Goal: Task Accomplishment & Management: Manage account settings

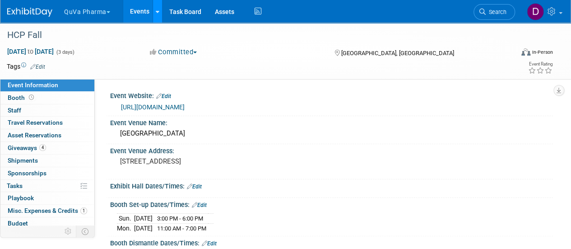
click at [156, 12] on icon at bounding box center [158, 12] width 4 height 6
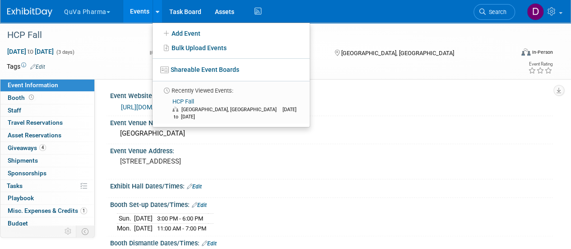
click at [94, 16] on button "QuVa Pharma" at bounding box center [92, 10] width 58 height 20
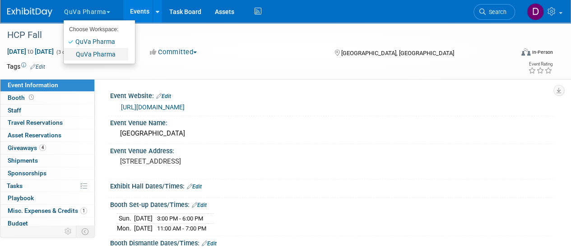
click at [101, 54] on link "QuVa Pharma" at bounding box center [96, 54] width 65 height 13
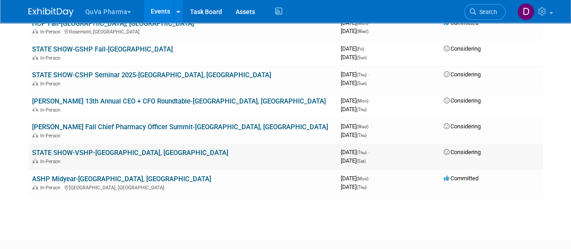
scroll to position [90, 0]
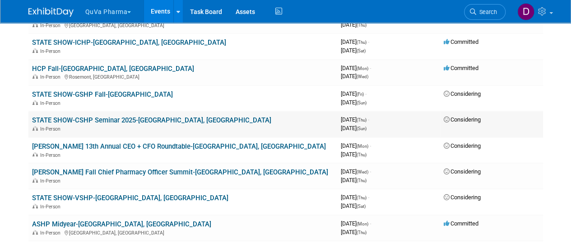
click at [80, 118] on link "STATE SHOW-CSHP Seminar 2025-Chula Vista, CA" at bounding box center [151, 120] width 239 height 8
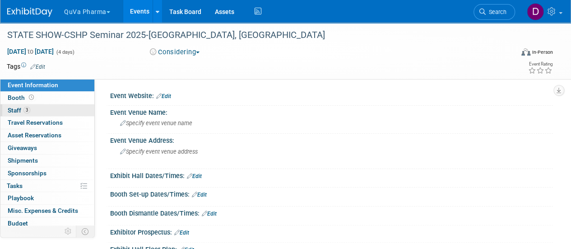
click at [17, 111] on span "Staff 3" at bounding box center [19, 110] width 23 height 7
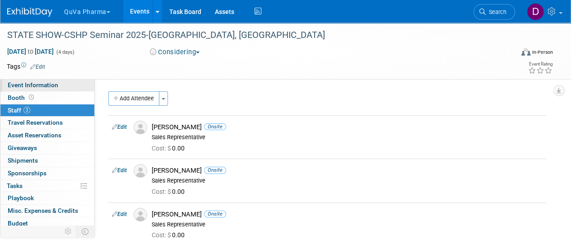
click at [29, 81] on link "Event Information" at bounding box center [47, 85] width 94 height 12
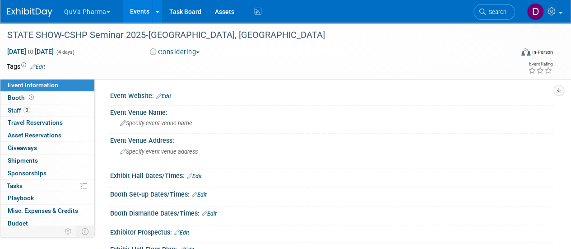
click at [165, 96] on link "Edit" at bounding box center [163, 96] width 15 height 6
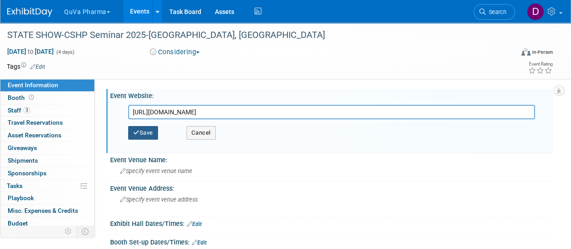
type input "[URL][DOMAIN_NAME]"
click at [145, 134] on button "Save" at bounding box center [143, 133] width 30 height 14
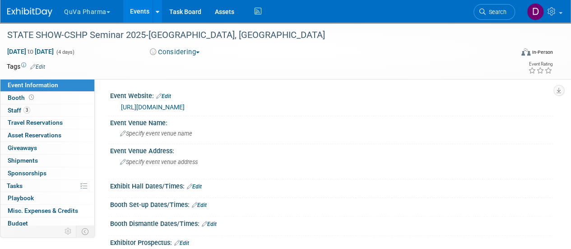
click at [92, 15] on button "QuVa Pharma" at bounding box center [92, 10] width 58 height 20
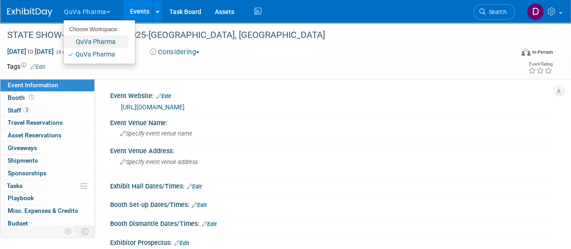
click at [101, 39] on link "QuVa Pharma" at bounding box center [96, 41] width 65 height 13
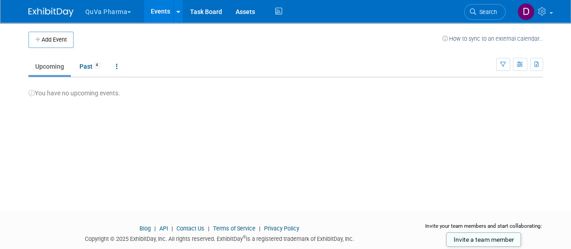
click at [124, 9] on button "QuVa Pharma" at bounding box center [113, 10] width 58 height 20
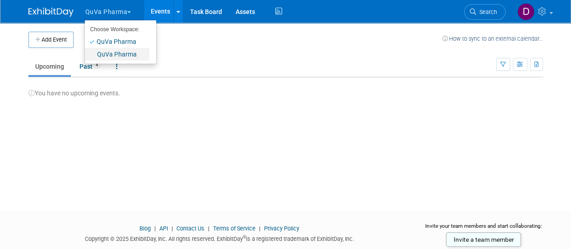
click at [128, 52] on link "QuVa Pharma" at bounding box center [117, 54] width 65 height 13
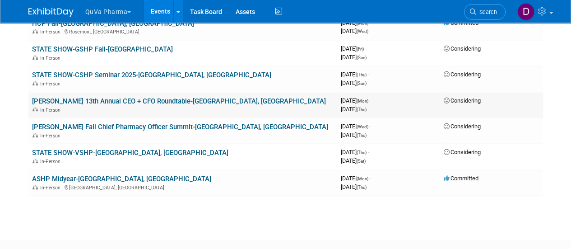
scroll to position [90, 0]
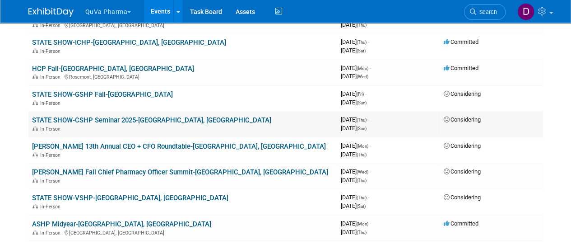
click at [90, 121] on link "STATE SHOW-CSHP Seminar 2025-[GEOGRAPHIC_DATA], [GEOGRAPHIC_DATA]" at bounding box center [151, 120] width 239 height 8
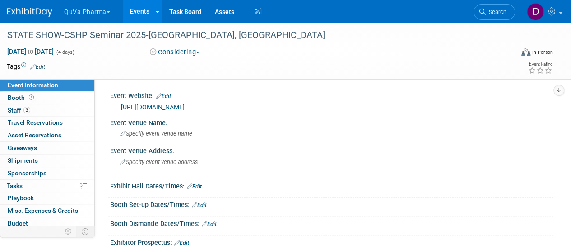
click at [90, 11] on button "QuVa Pharma" at bounding box center [92, 10] width 58 height 20
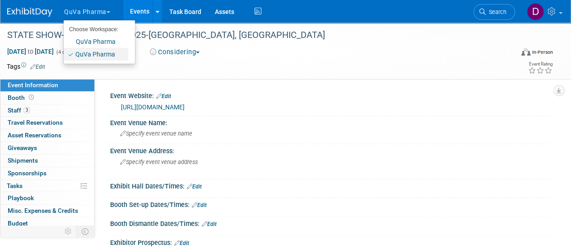
click at [84, 51] on link "QuVa Pharma" at bounding box center [96, 54] width 65 height 13
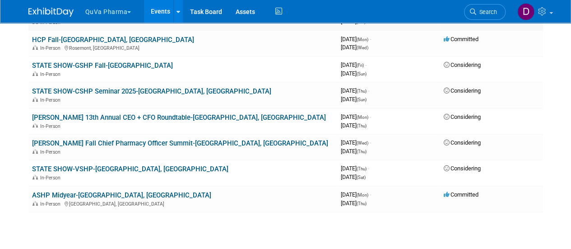
scroll to position [135, 0]
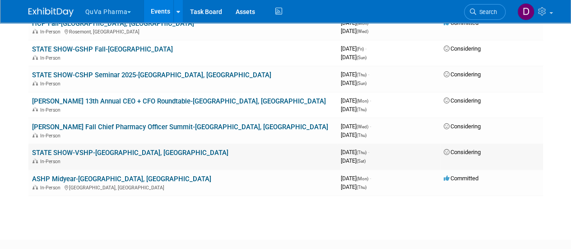
click at [83, 152] on link "STATE SHOW-VSHP-[GEOGRAPHIC_DATA], [GEOGRAPHIC_DATA]" at bounding box center [130, 153] width 196 height 8
click at [86, 73] on link "STATE SHOW-CSHP Seminar 2025-[GEOGRAPHIC_DATA], [GEOGRAPHIC_DATA]" at bounding box center [151, 75] width 239 height 8
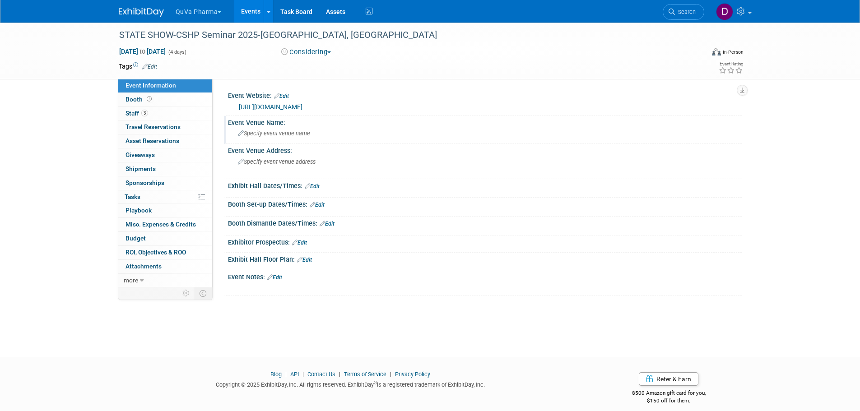
click at [242, 135] on icon at bounding box center [241, 134] width 6 height 6
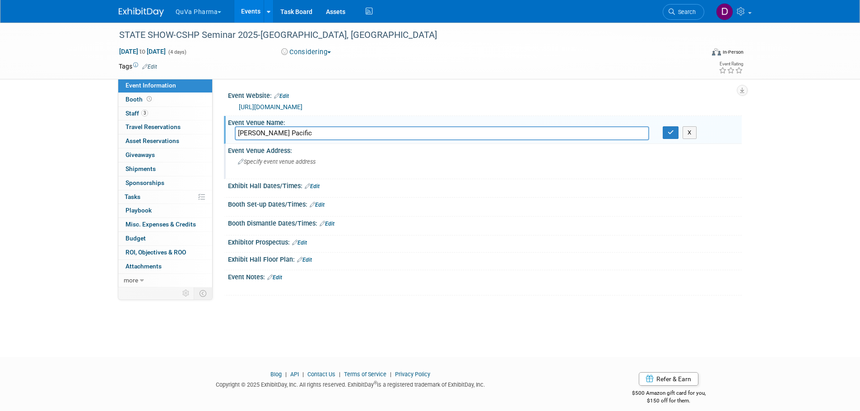
type input "[PERSON_NAME] Pacific"
click at [283, 149] on div "Event Venue Address:" at bounding box center [485, 149] width 514 height 11
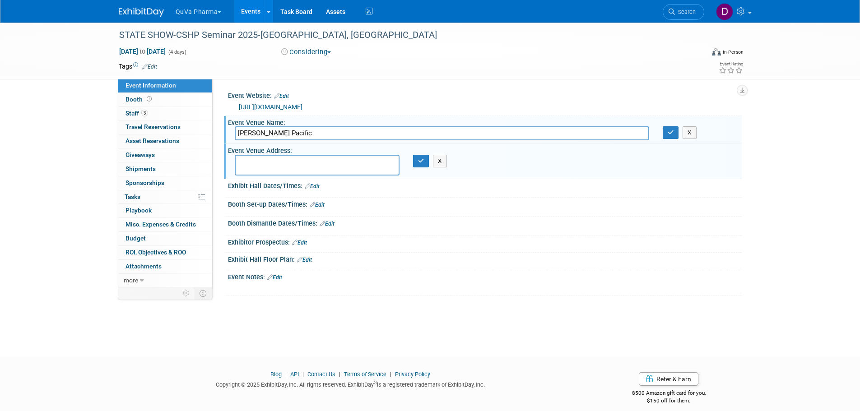
click at [253, 164] on textarea at bounding box center [317, 165] width 165 height 21
type textarea "[STREET_ADDRESS]"
click at [417, 164] on button "button" at bounding box center [421, 161] width 16 height 13
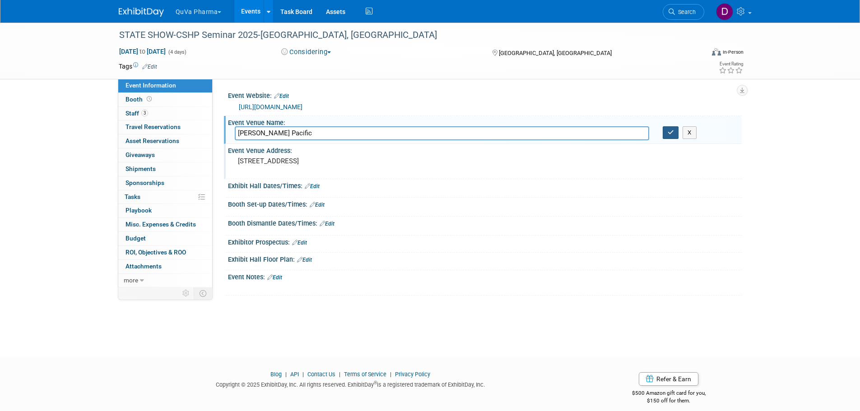
click at [571, 133] on button "button" at bounding box center [671, 132] width 16 height 13
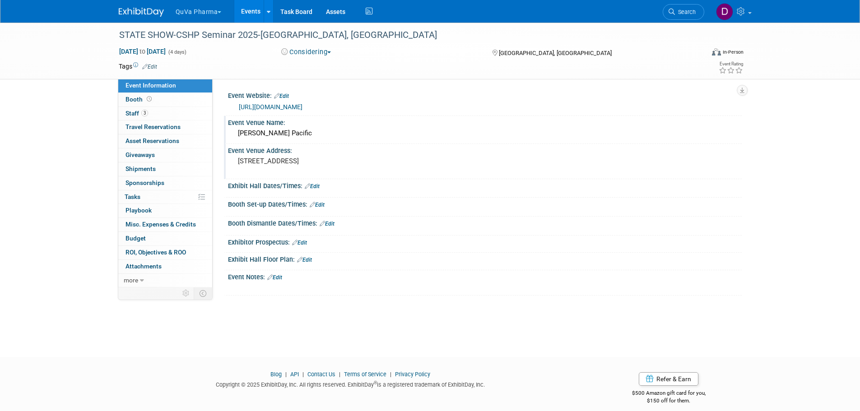
click at [316, 185] on link "Edit" at bounding box center [312, 186] width 15 height 6
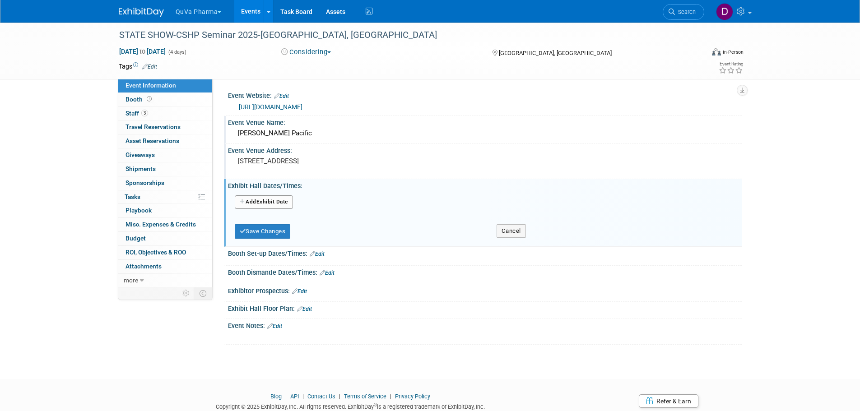
click at [291, 199] on button "Add Another Exhibit Date" at bounding box center [264, 202] width 58 height 14
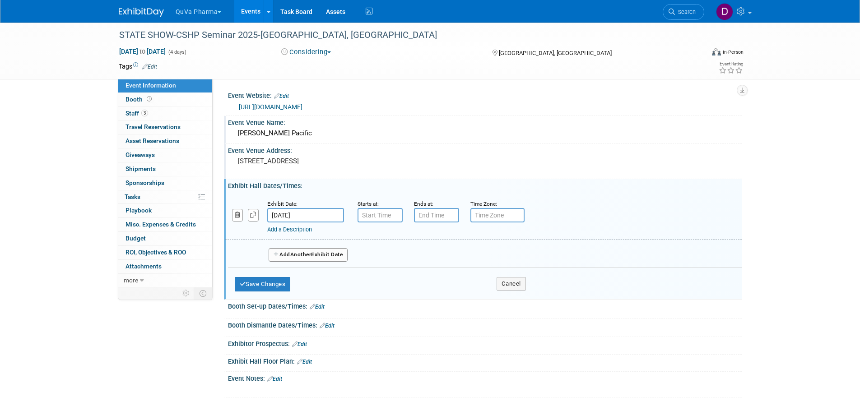
click at [293, 214] on input "[DATE]" at bounding box center [305, 215] width 77 height 14
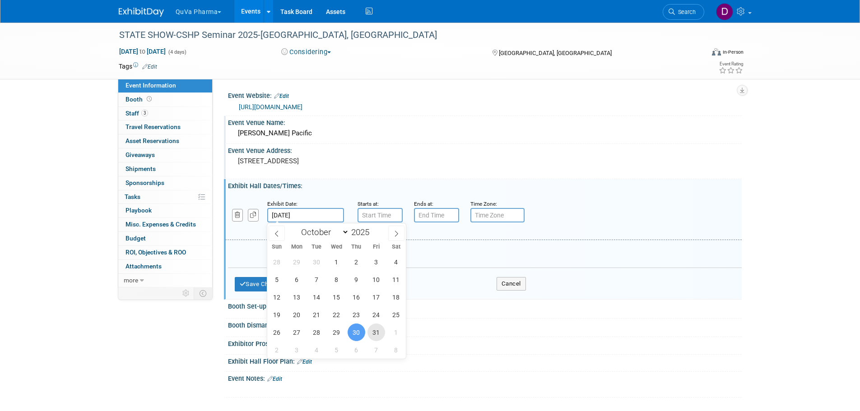
click at [381, 248] on span "31" at bounding box center [376, 333] width 18 height 18
type input "[DATE]"
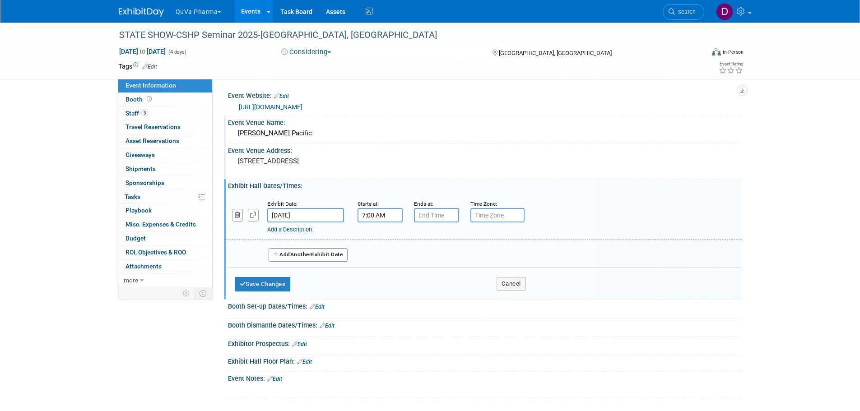
click at [375, 216] on input "7:00 AM" at bounding box center [380, 215] width 45 height 14
click at [377, 236] on span at bounding box center [379, 238] width 16 height 16
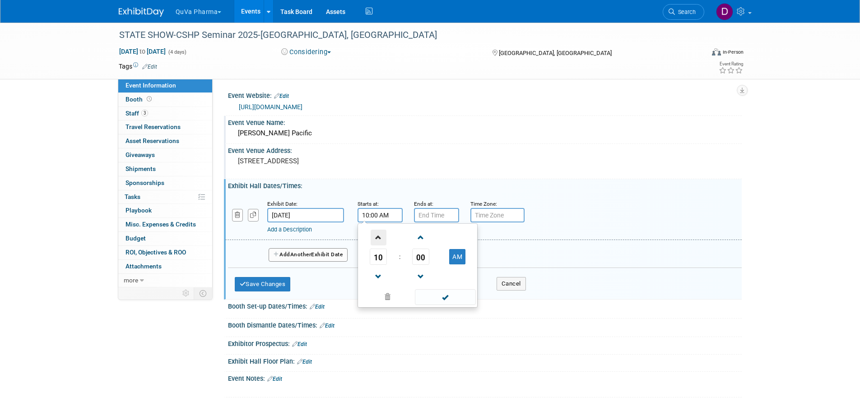
type input "11:00 AM"
click at [444, 248] on span at bounding box center [445, 297] width 61 height 16
click at [423, 217] on input "7:00 PM" at bounding box center [436, 215] width 45 height 14
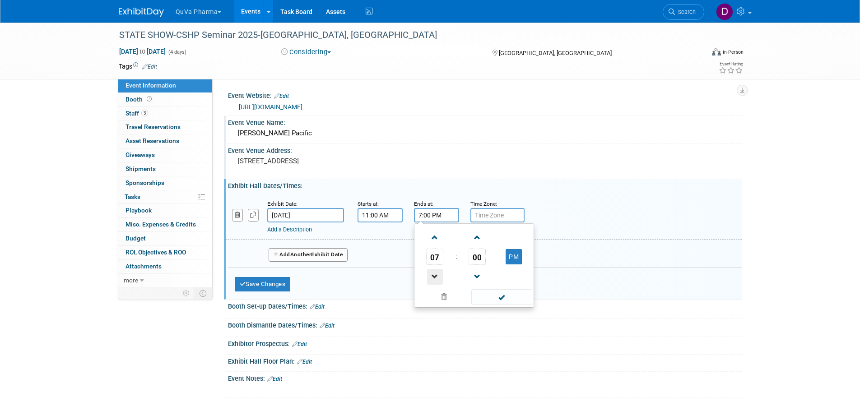
click at [436, 248] on span at bounding box center [435, 277] width 16 height 16
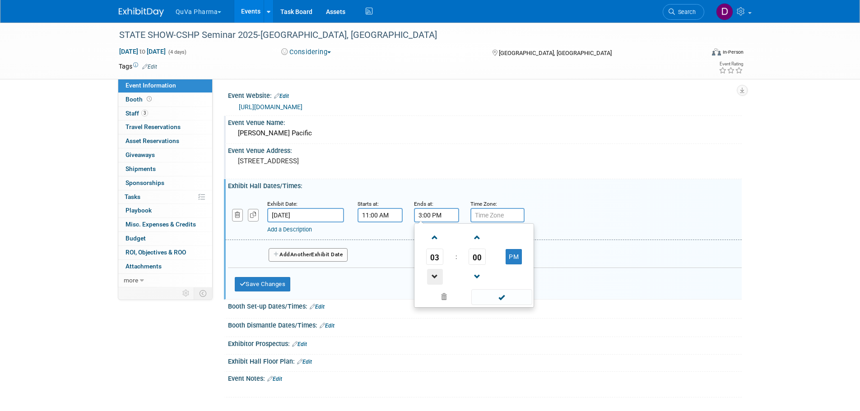
type input "2:00 PM"
click at [494, 248] on span at bounding box center [501, 297] width 61 height 16
click at [489, 217] on input "text" at bounding box center [497, 215] width 54 height 14
click at [280, 230] on link "Add a Description" at bounding box center [289, 229] width 45 height 7
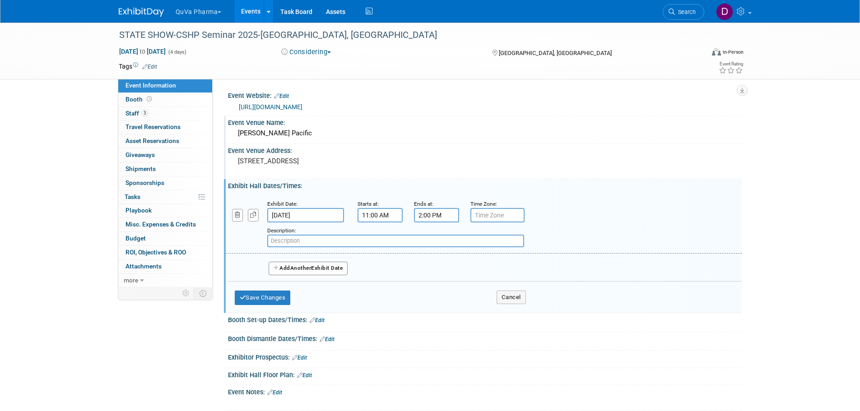
click at [296, 248] on span "Another" at bounding box center [300, 268] width 21 height 6
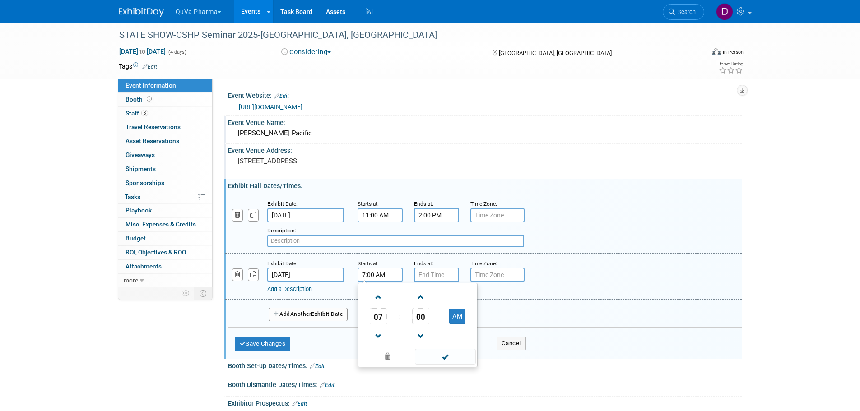
click at [385, 248] on input "7:00 AM" at bounding box center [380, 275] width 45 height 14
click at [422, 248] on span at bounding box center [421, 297] width 16 height 16
click at [420, 248] on span at bounding box center [421, 297] width 16 height 16
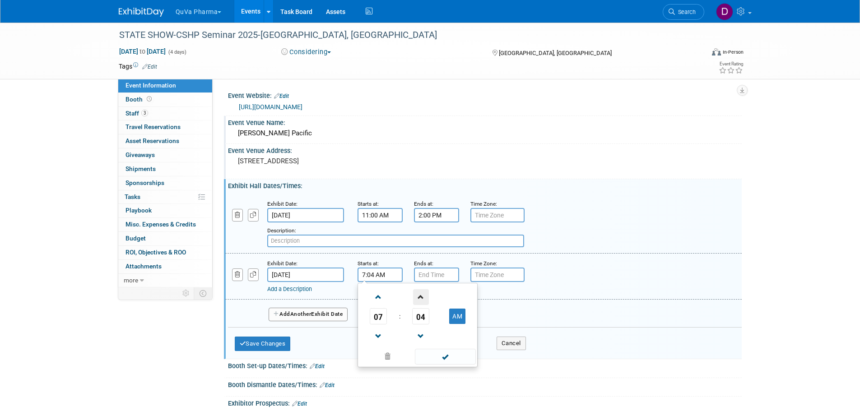
click at [420, 248] on span at bounding box center [421, 297] width 16 height 16
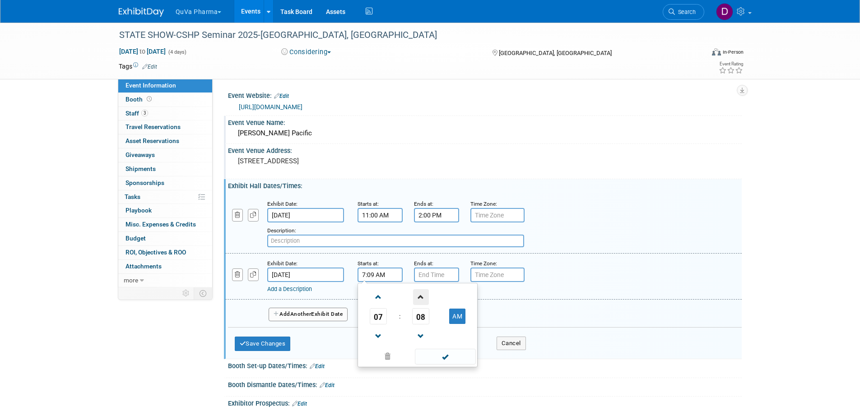
click at [420, 248] on span at bounding box center [421, 297] width 16 height 16
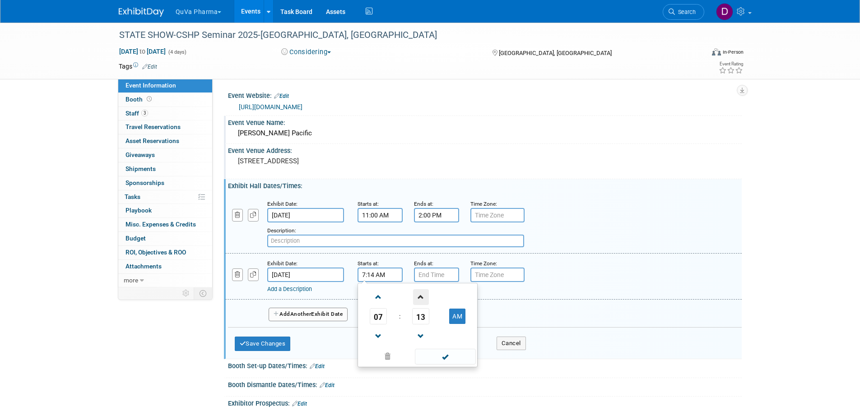
click at [420, 248] on span at bounding box center [421, 297] width 16 height 16
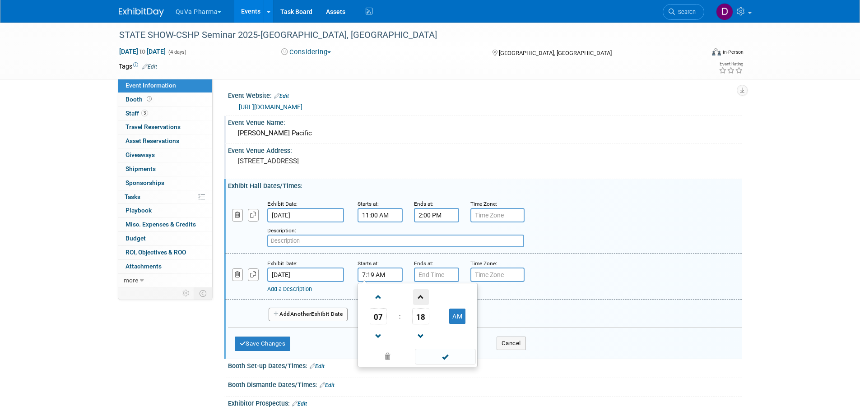
click at [420, 248] on span at bounding box center [421, 297] width 16 height 16
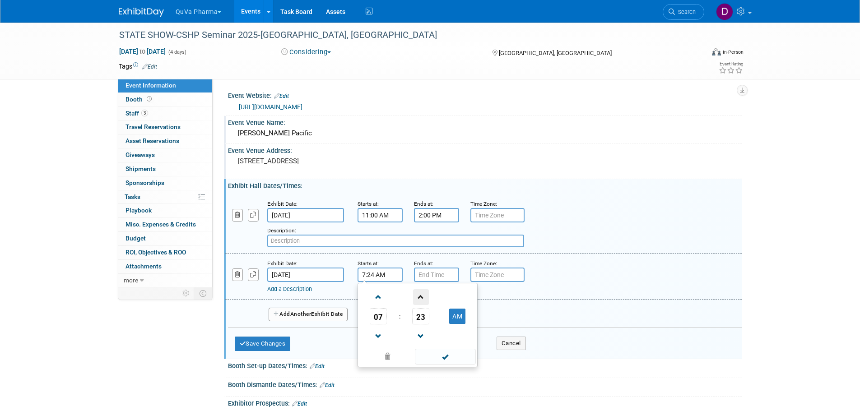
click at [420, 248] on span at bounding box center [421, 297] width 16 height 16
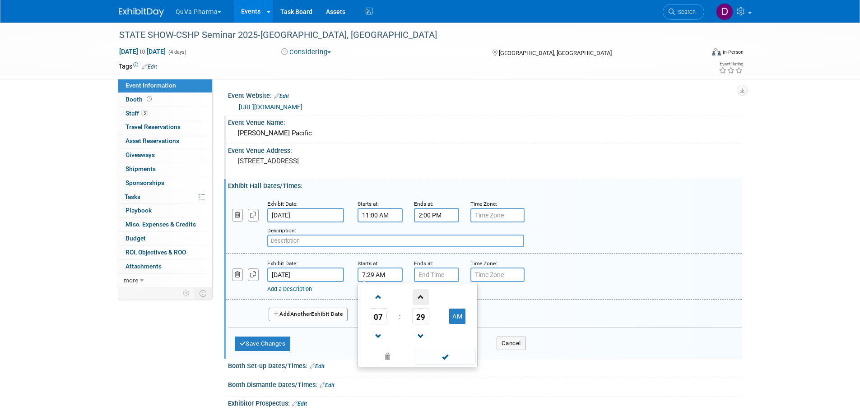
click at [420, 248] on span at bounding box center [421, 297] width 16 height 16
type input "7:30 AM"
click at [440, 248] on span at bounding box center [445, 357] width 61 height 16
click at [427, 248] on input "7:00 PM" at bounding box center [436, 275] width 45 height 14
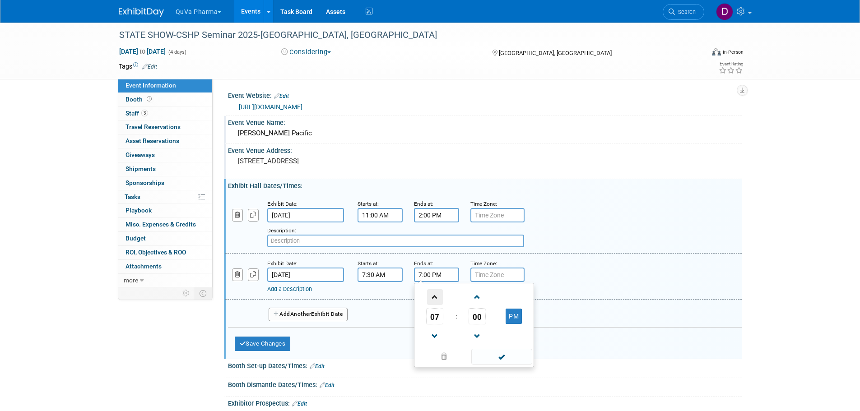
click at [433, 248] on span at bounding box center [435, 297] width 16 height 16
click at [505, 248] on td "PM" at bounding box center [514, 316] width 36 height 16
click at [515, 248] on button "PM" at bounding box center [514, 316] width 16 height 15
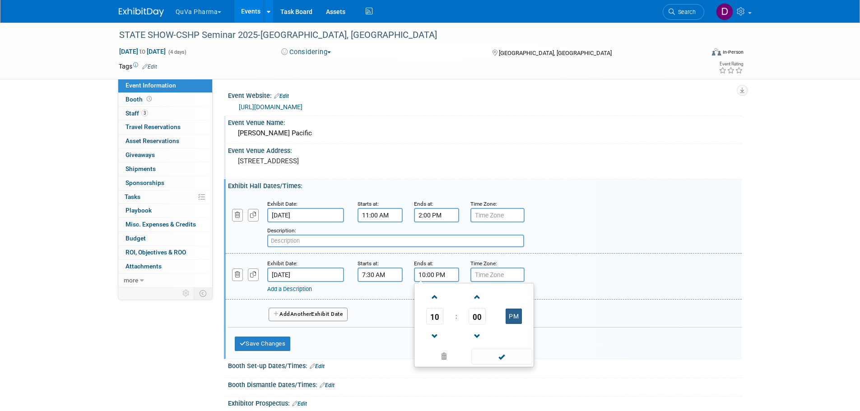
type input "10:00 AM"
click at [502, 248] on span at bounding box center [501, 357] width 61 height 16
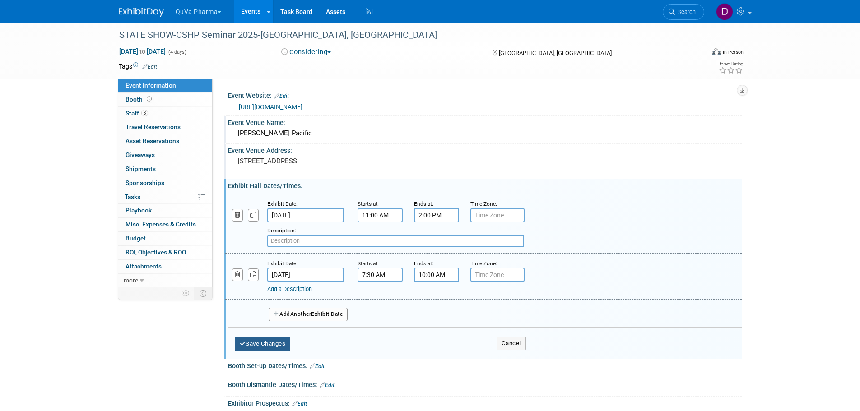
click at [274, 248] on button "Save Changes" at bounding box center [263, 344] width 56 height 14
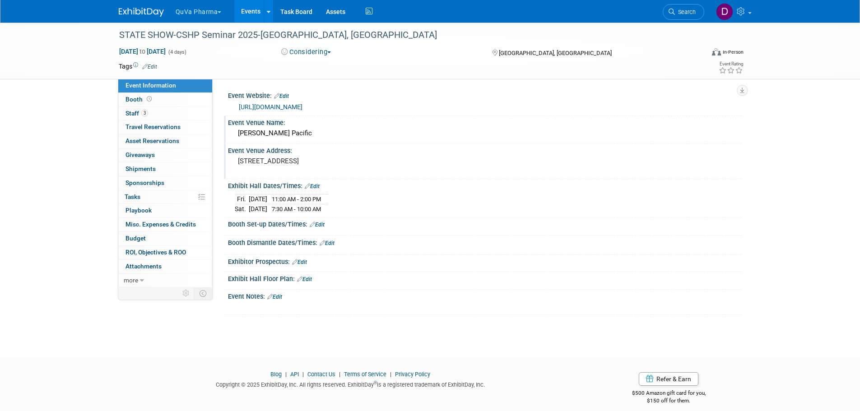
click at [322, 225] on link "Edit" at bounding box center [317, 225] width 15 height 6
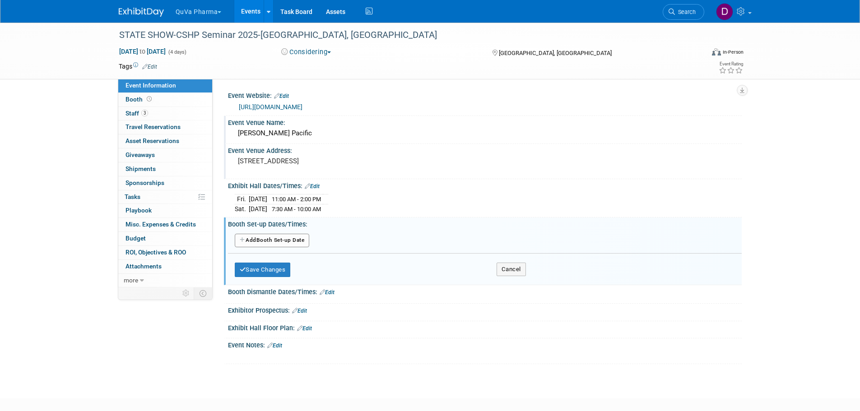
click at [271, 236] on button "Add Another Booth Set-up Date" at bounding box center [272, 241] width 75 height 14
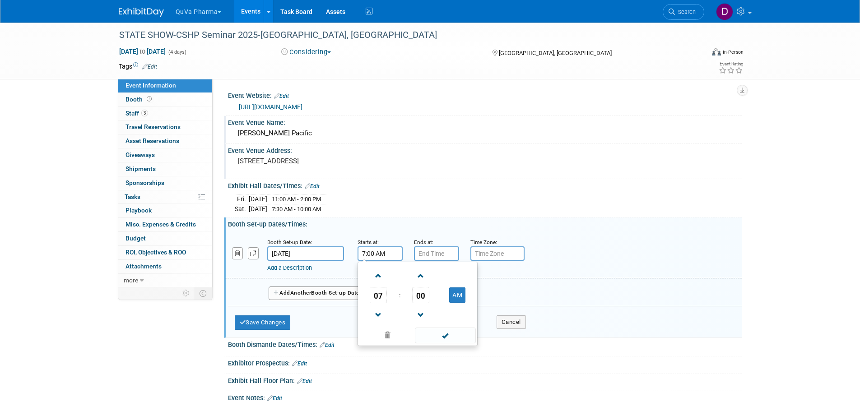
click at [378, 248] on input "7:00 AM" at bounding box center [380, 253] width 45 height 14
click at [379, 248] on span at bounding box center [379, 276] width 16 height 16
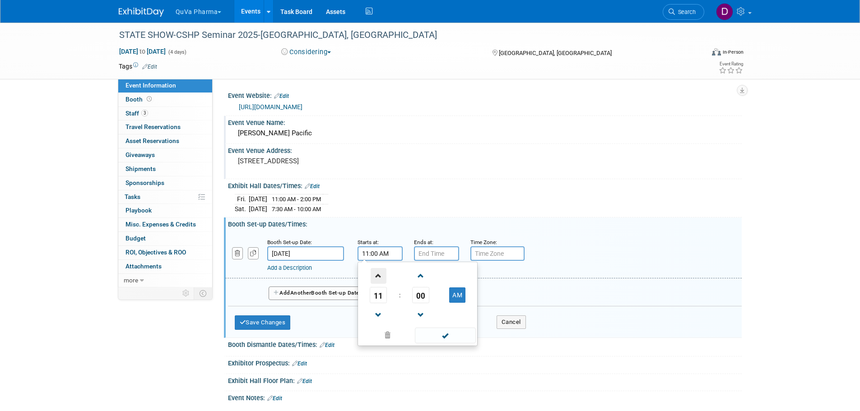
click at [379, 248] on span at bounding box center [379, 276] width 16 height 16
click at [380, 248] on span at bounding box center [379, 276] width 16 height 16
type input "2:00 PM"
click at [444, 248] on span at bounding box center [445, 336] width 61 height 16
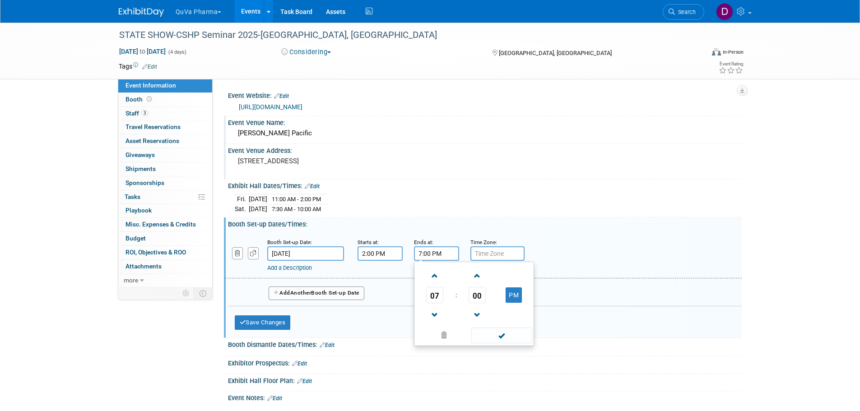
click at [432, 248] on input "7:00 PM" at bounding box center [436, 253] width 45 height 14
click at [435, 248] on span at bounding box center [435, 315] width 16 height 16
type input "6:00 PM"
click at [492, 248] on span at bounding box center [501, 336] width 61 height 16
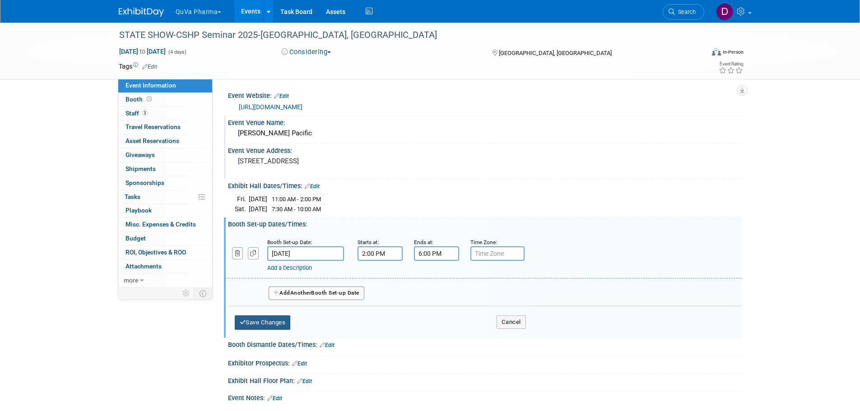
drag, startPoint x: 259, startPoint y: 321, endPoint x: 275, endPoint y: 322, distance: 15.8
click at [260, 248] on button "Save Changes" at bounding box center [263, 323] width 56 height 14
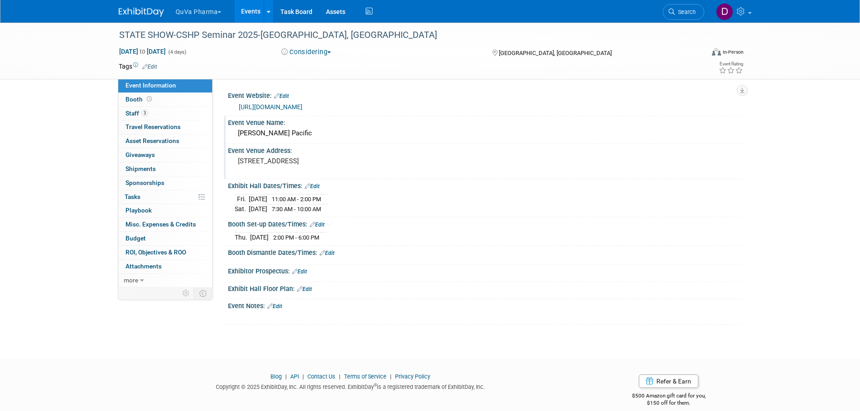
click at [330, 248] on link "Edit" at bounding box center [327, 253] width 15 height 6
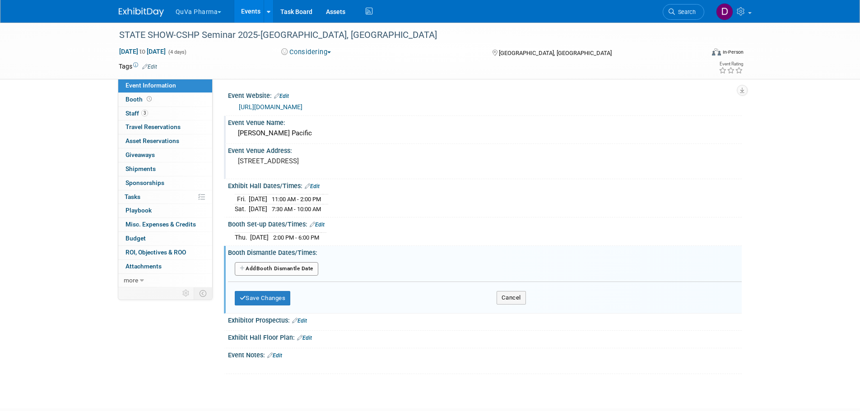
click at [293, 248] on button "Add Another Booth Dismantle Date" at bounding box center [277, 269] width 84 height 14
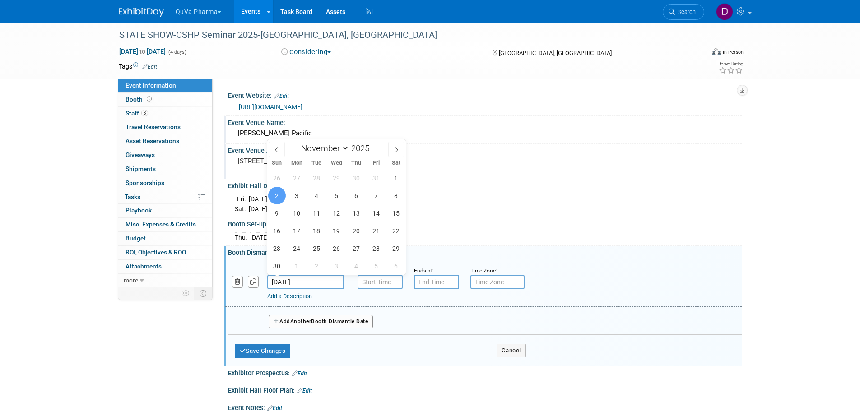
click at [302, 248] on input "[DATE]" at bounding box center [305, 282] width 77 height 14
click at [398, 177] on span "1" at bounding box center [396, 178] width 18 height 18
type input "[DATE]"
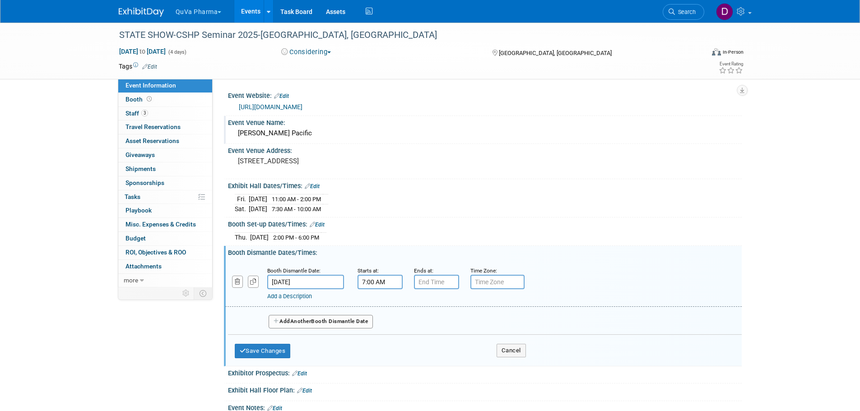
click at [383, 248] on input "7:00 AM" at bounding box center [380, 282] width 45 height 14
click at [376, 248] on span at bounding box center [379, 305] width 16 height 16
type input "10:00 AM"
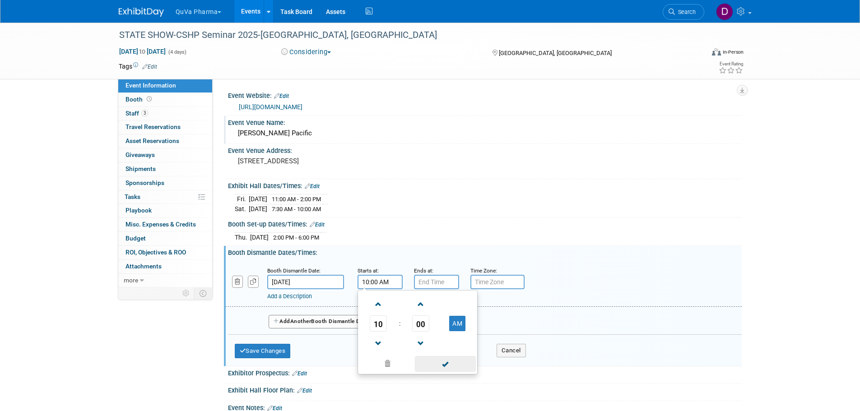
click at [453, 248] on span at bounding box center [445, 364] width 61 height 16
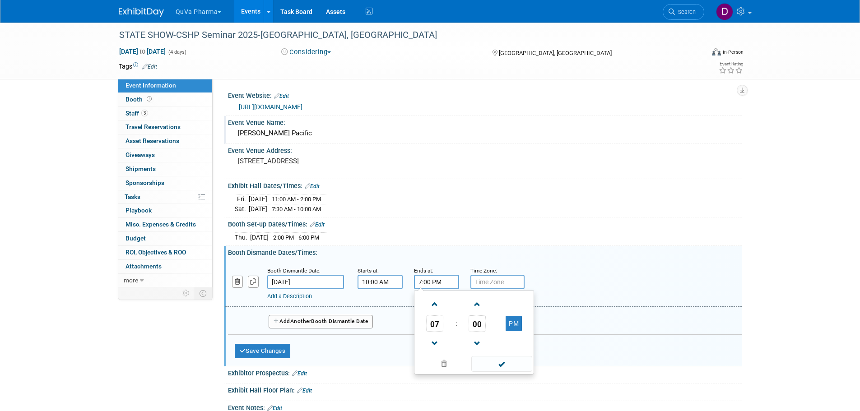
click at [424, 248] on input "7:00 PM" at bounding box center [436, 282] width 45 height 14
click at [430, 248] on span at bounding box center [435, 305] width 16 height 16
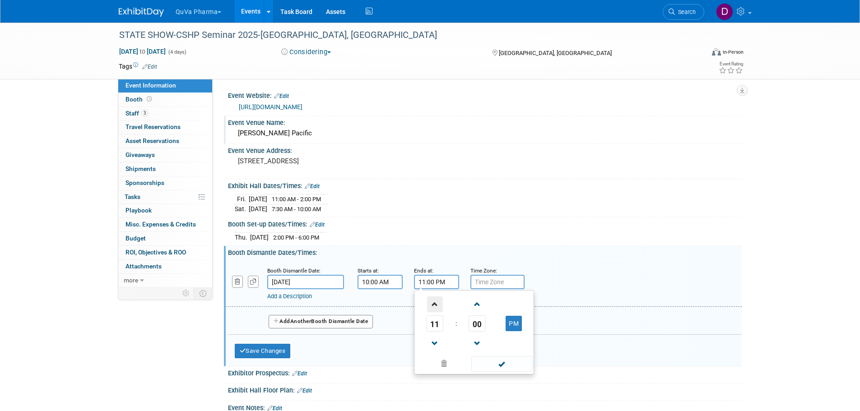
click at [430, 248] on span at bounding box center [435, 305] width 16 height 16
click at [500, 248] on span at bounding box center [501, 364] width 61 height 16
click at [438, 248] on input "12:00 AM" at bounding box center [436, 282] width 45 height 14
click at [514, 248] on button "AM" at bounding box center [514, 323] width 16 height 15
type input "12:00 PM"
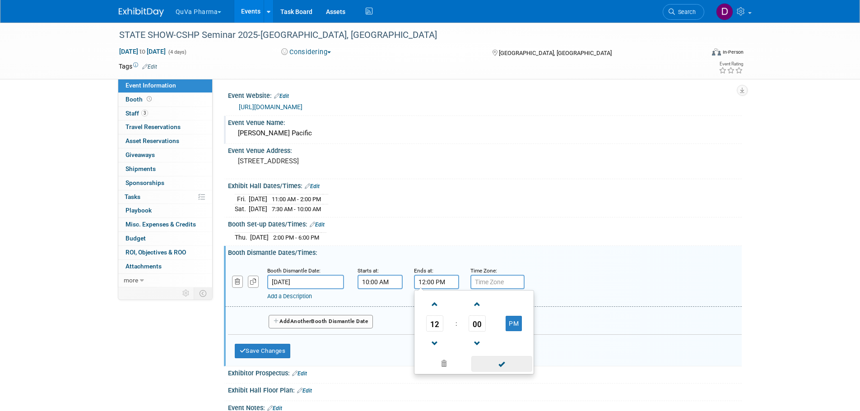
click at [504, 248] on span at bounding box center [501, 364] width 61 height 16
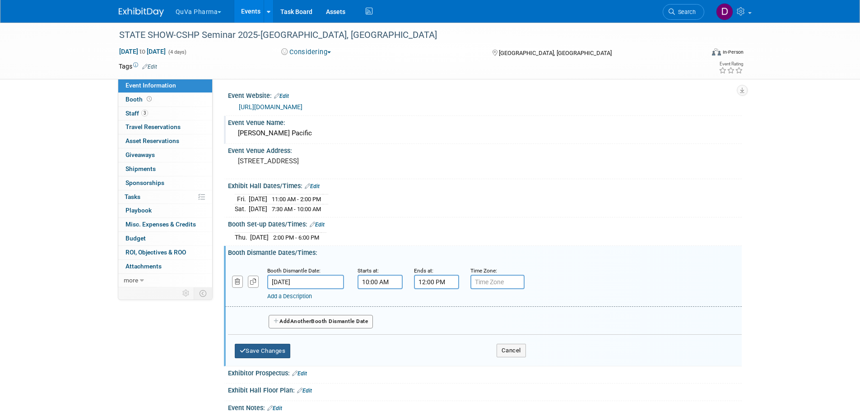
click at [285, 248] on button "Save Changes" at bounding box center [263, 351] width 56 height 14
